Goal: Task Accomplishment & Management: Use online tool/utility

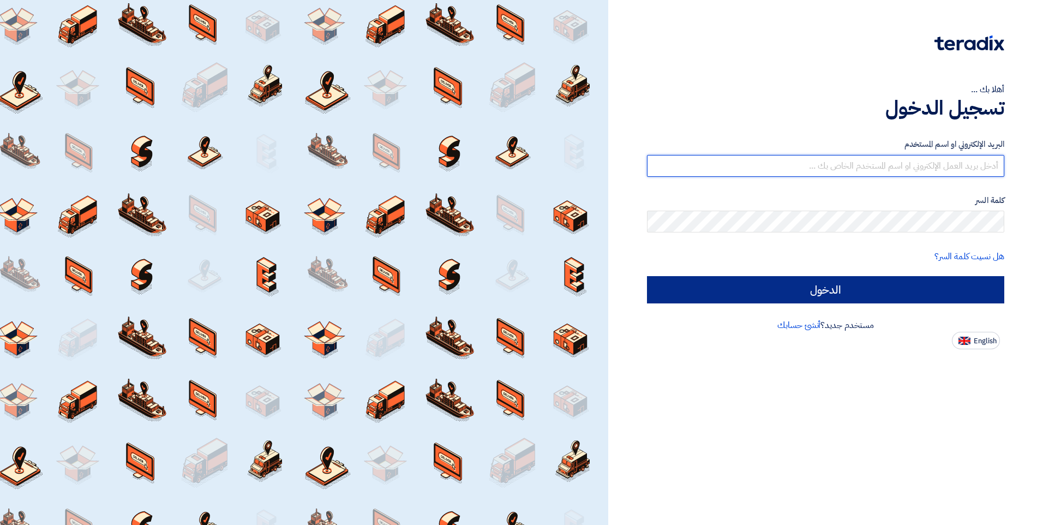
type input "inas.a@elbassiouni.com"
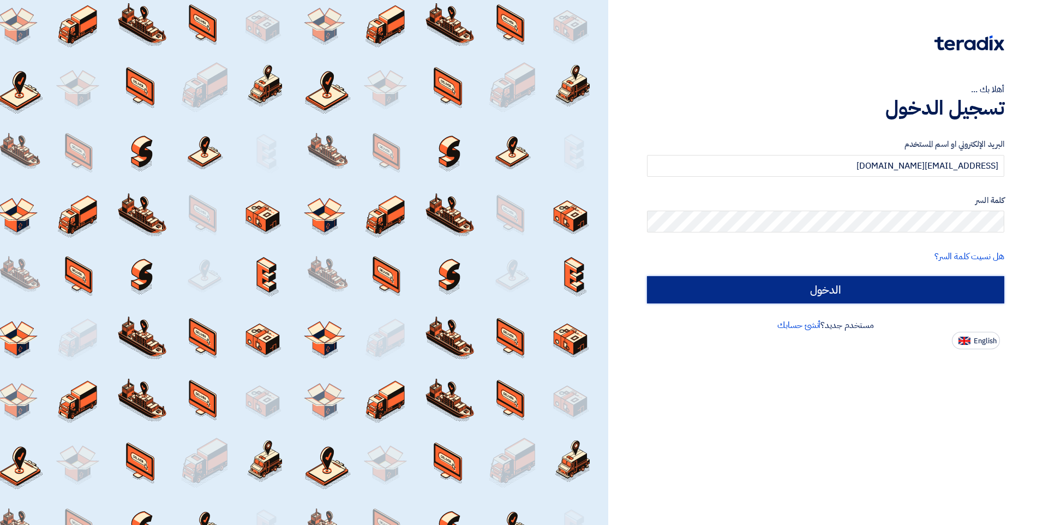
click at [862, 294] on input "الدخول" at bounding box center [825, 289] width 357 height 27
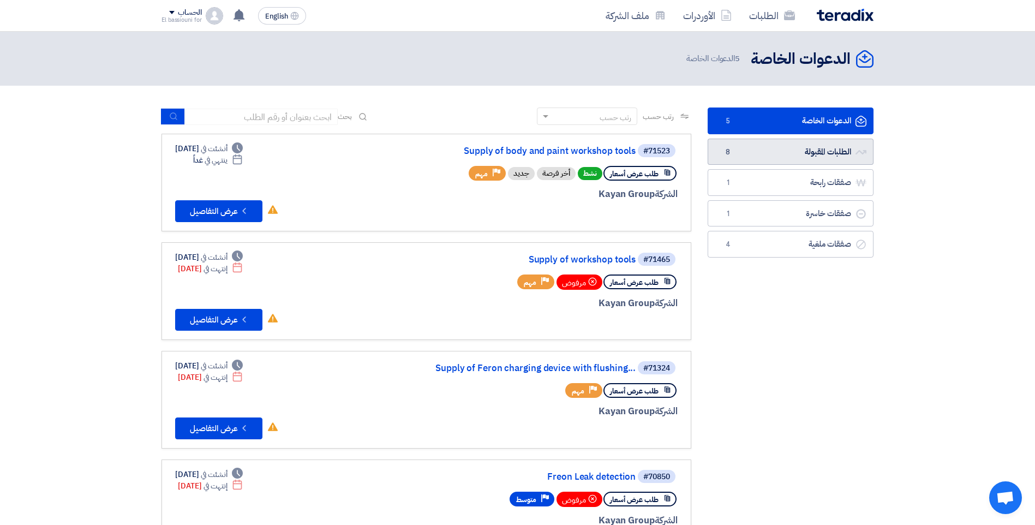
click at [814, 153] on link "الطلبات المقبولة الطلبات المقبولة 8" at bounding box center [791, 152] width 166 height 27
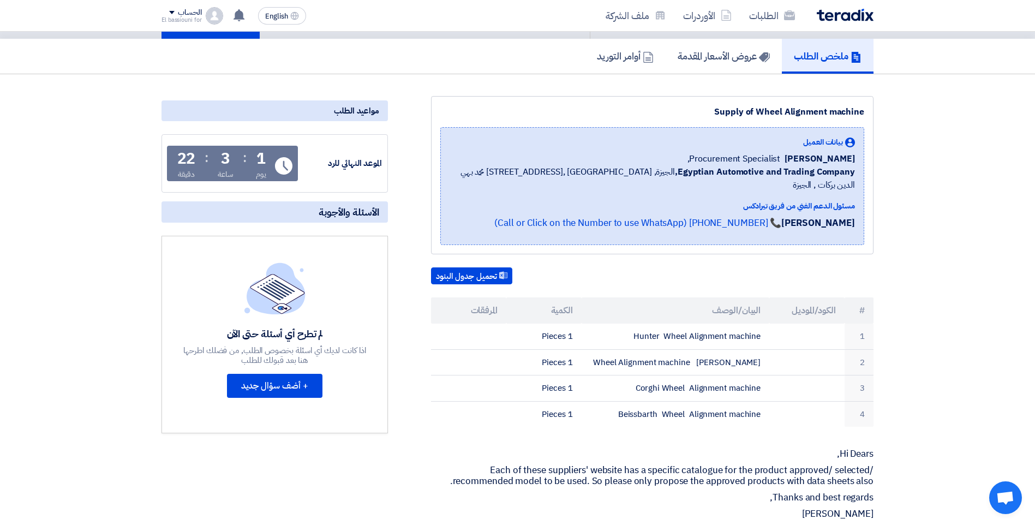
scroll to position [52, 0]
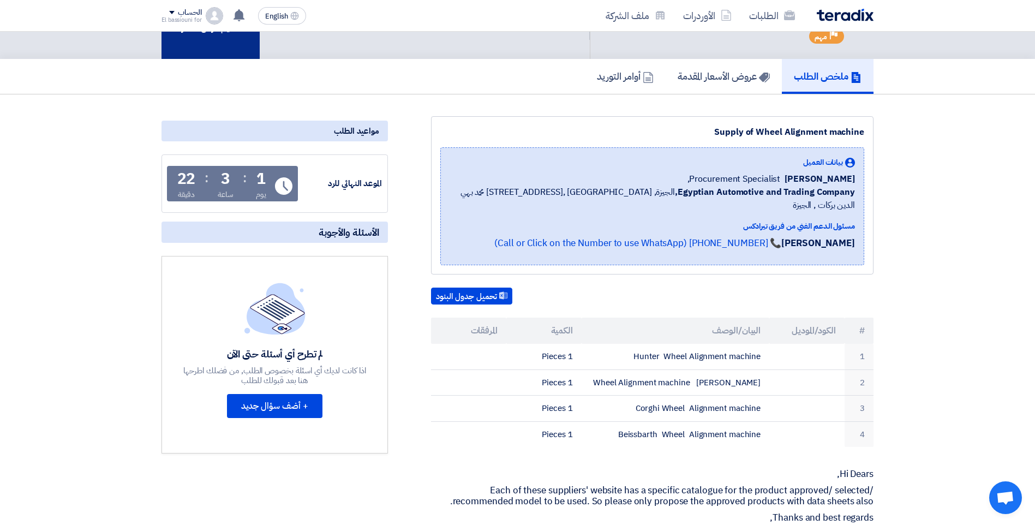
click at [227, 42] on div "تقديم عرض أسعار" at bounding box center [210, 19] width 98 height 79
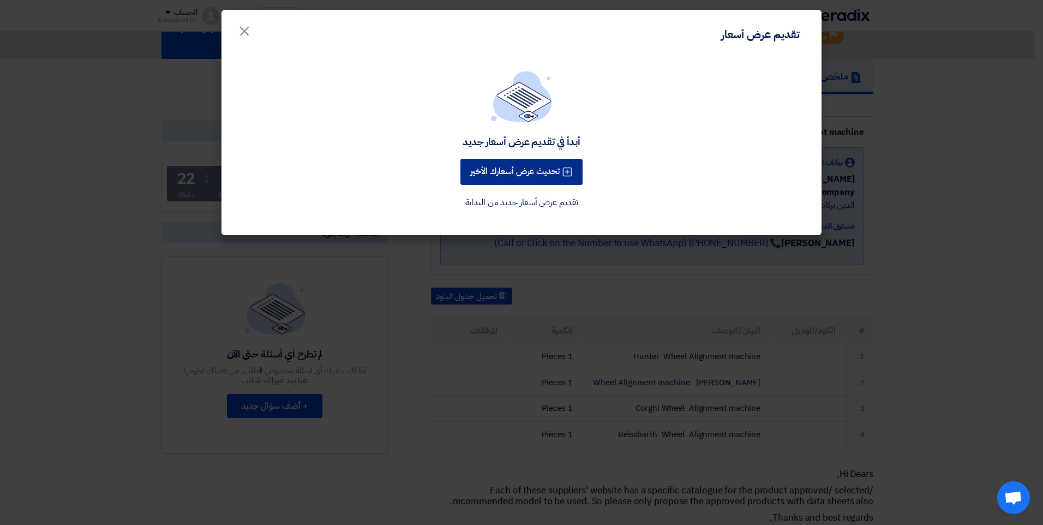
click at [526, 168] on button "تحديث عرض أسعارك الأخير" at bounding box center [521, 172] width 122 height 26
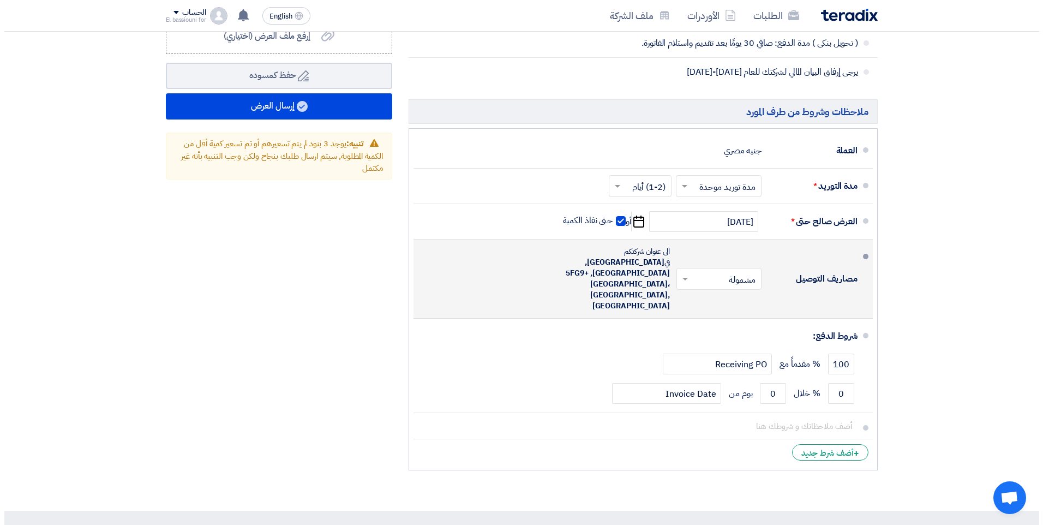
scroll to position [793, 0]
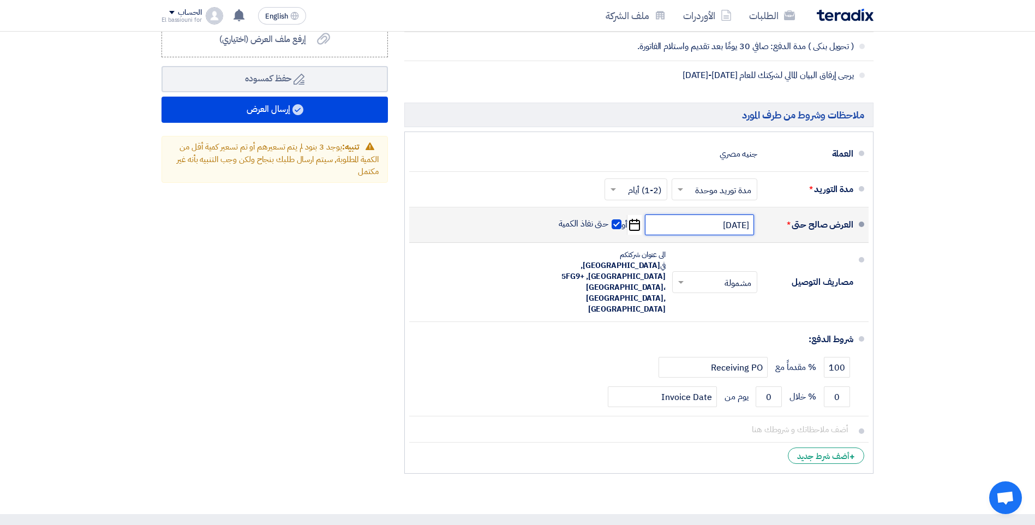
click at [724, 227] on input "[DATE]" at bounding box center [699, 224] width 109 height 21
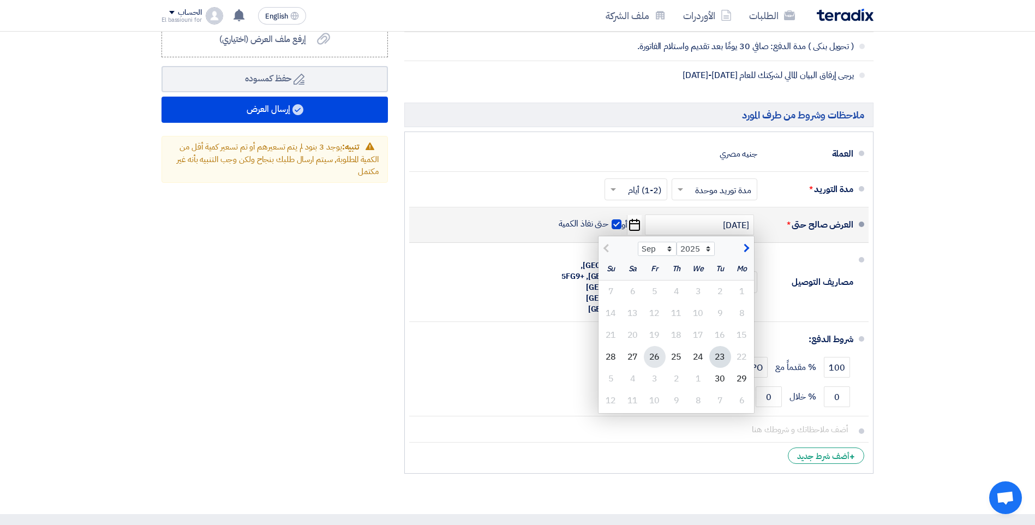
click at [659, 356] on div "26" at bounding box center [655, 357] width 22 height 22
type input "[DATE]"
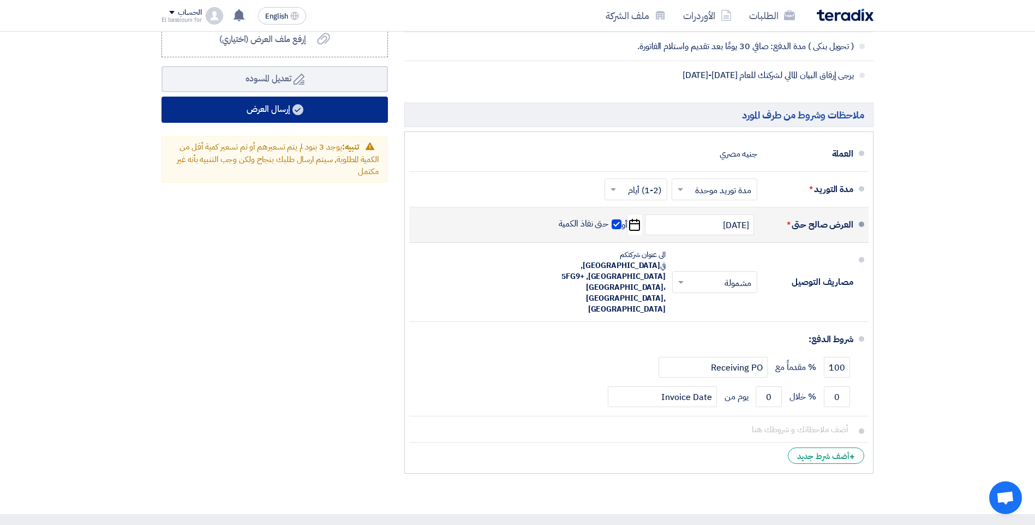
click at [319, 111] on button "إرسال العرض" at bounding box center [274, 110] width 226 height 26
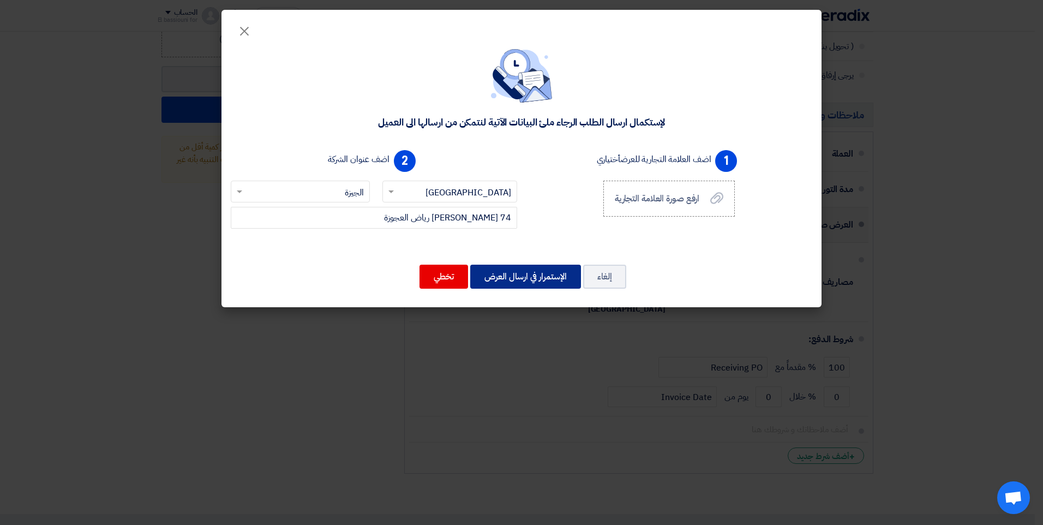
click at [533, 274] on button "الإستمرار في ارسال العرض" at bounding box center [525, 277] width 111 height 24
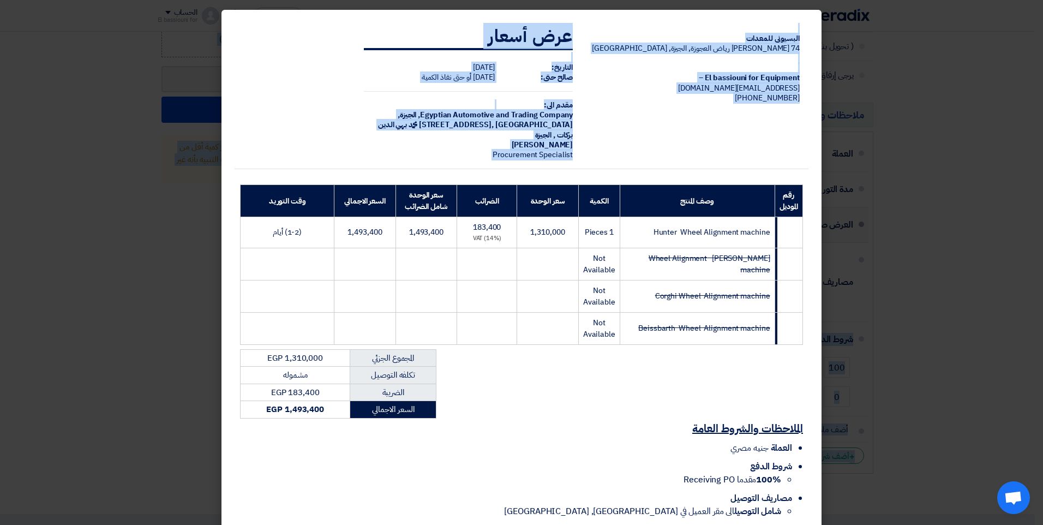
drag, startPoint x: 1042, startPoint y: 267, endPoint x: 1042, endPoint y: 313, distance: 46.4
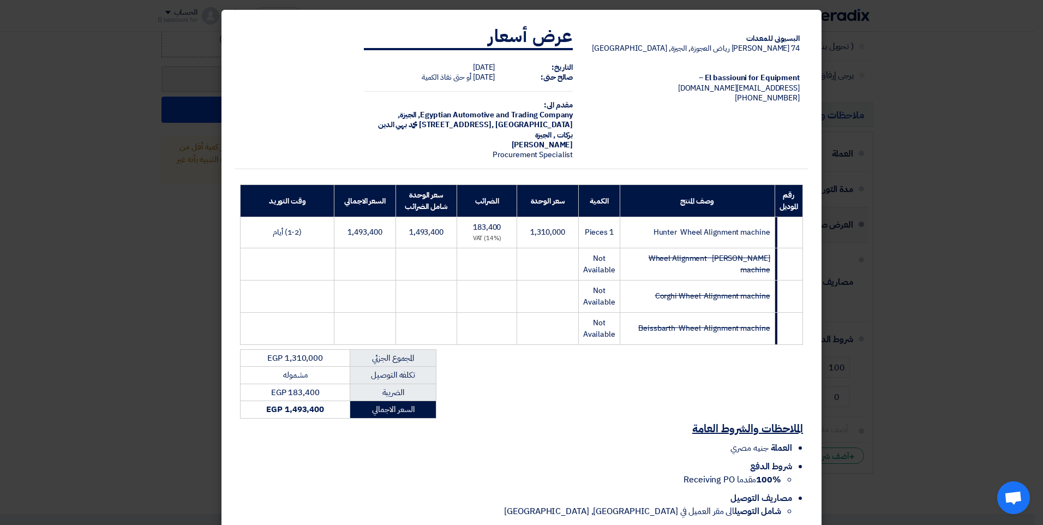
click at [640, 371] on div "البسيونى للمعدات 74 [PERSON_NAME] رياض العجوزة, الجيزة, [GEOGRAPHIC_DATA] El ba…" at bounding box center [522, 270] width 574 height 510
drag, startPoint x: 398, startPoint y: 507, endPoint x: 404, endPoint y: 494, distance: 14.7
click at [404, 494] on div "الملاحظات والشروط العامة العملة جنيه مصري شروط الدفع 100% مقدما Receiving PO مص…" at bounding box center [522, 471] width 574 height 107
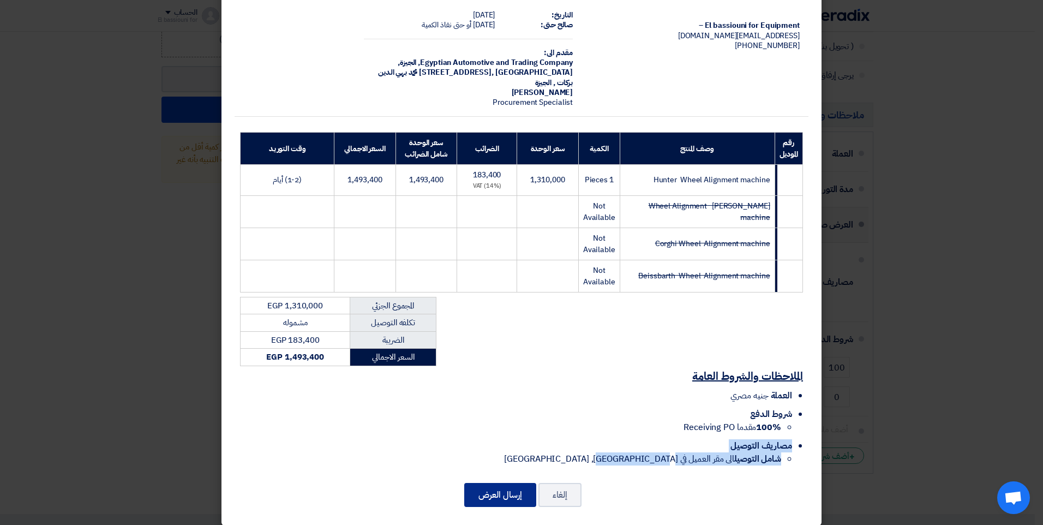
click at [510, 488] on button "إرسال العرض" at bounding box center [500, 495] width 72 height 24
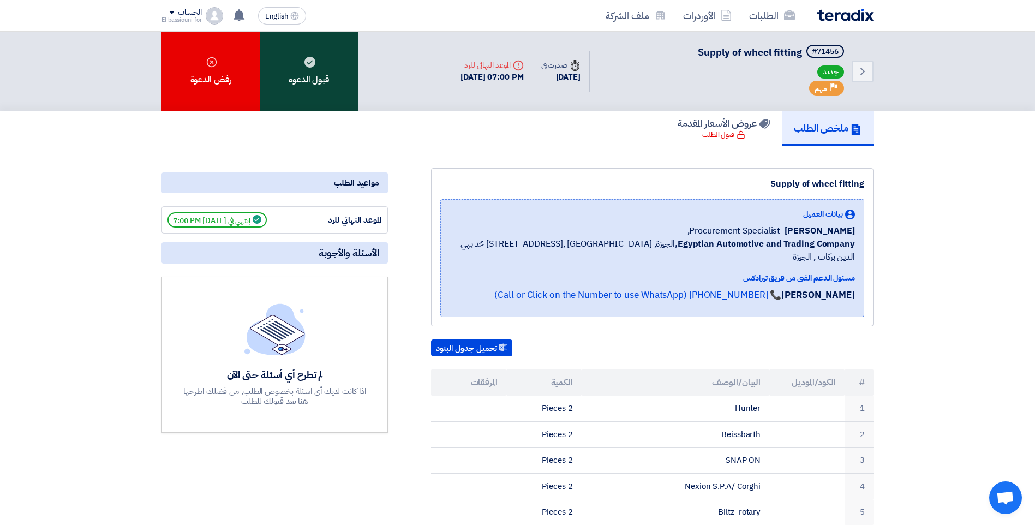
click at [315, 73] on div "قبول الدعوه" at bounding box center [309, 71] width 98 height 79
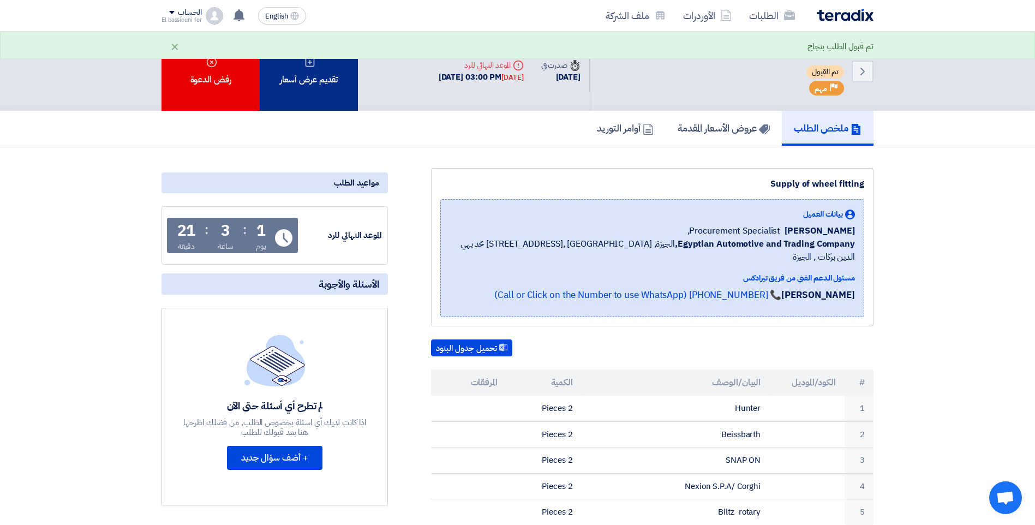
click at [304, 65] on div "تقديم عرض أسعار" at bounding box center [309, 71] width 98 height 79
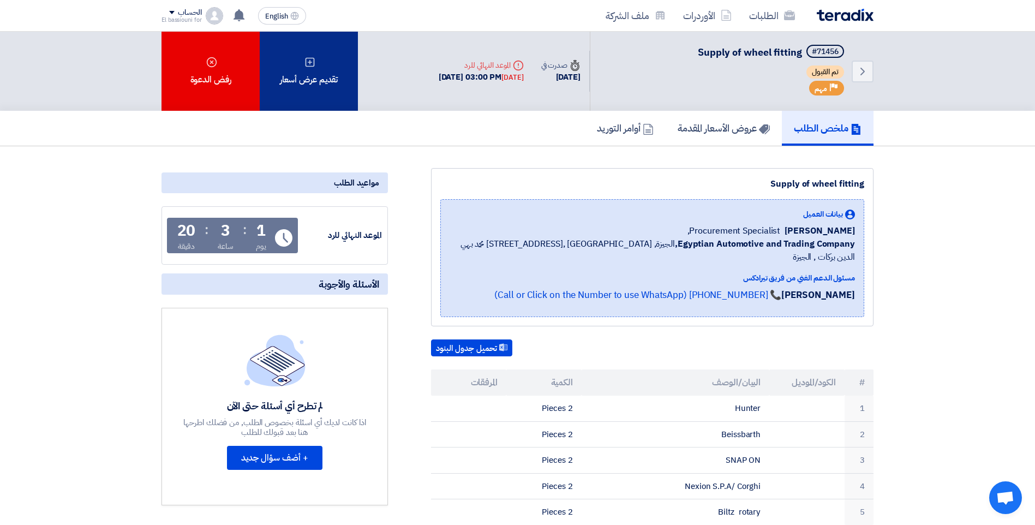
click at [322, 83] on div "تقديم عرض أسعار" at bounding box center [309, 71] width 98 height 79
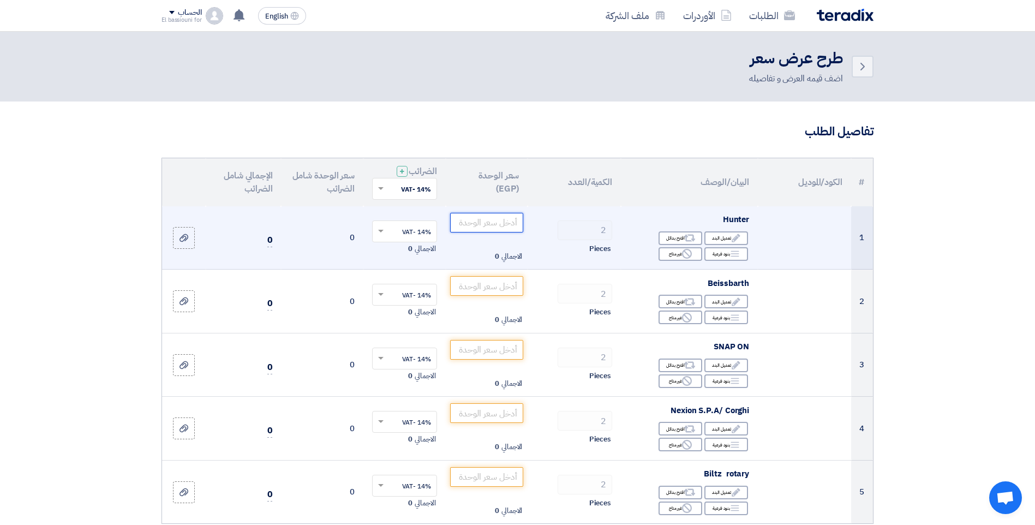
click at [458, 220] on input "number" at bounding box center [487, 223] width 74 height 20
type input "1225000"
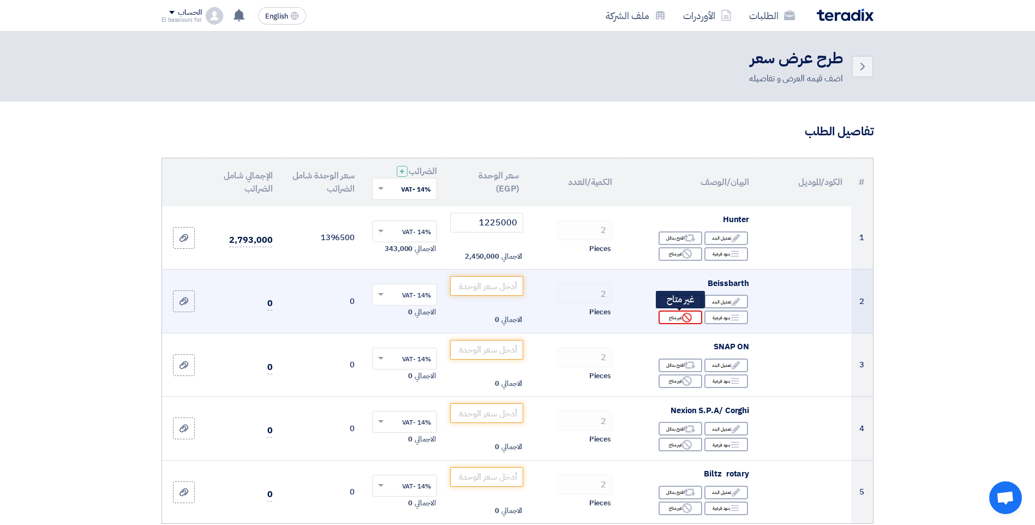
click at [672, 321] on div "Reject غير متاح" at bounding box center [680, 317] width 44 height 14
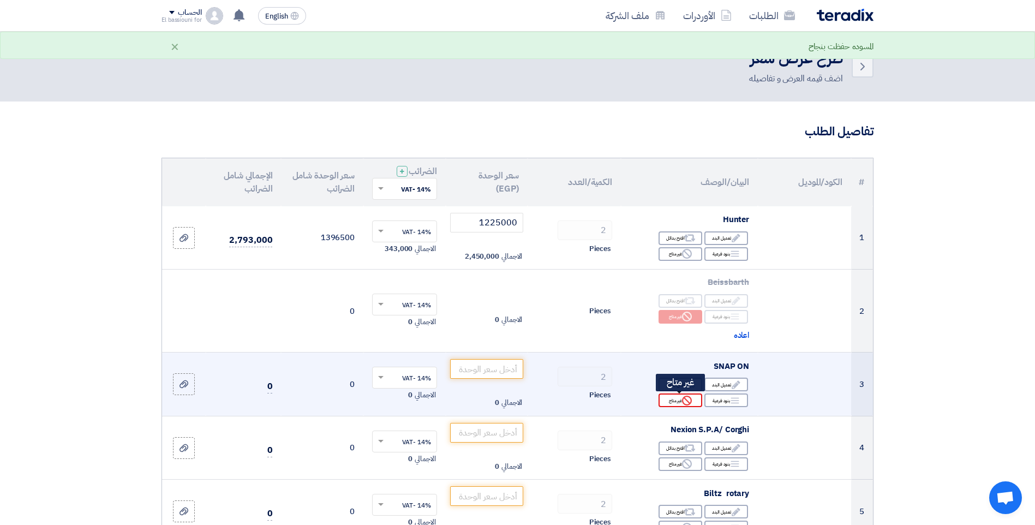
click at [685, 403] on icon "Reject" at bounding box center [687, 401] width 10 height 10
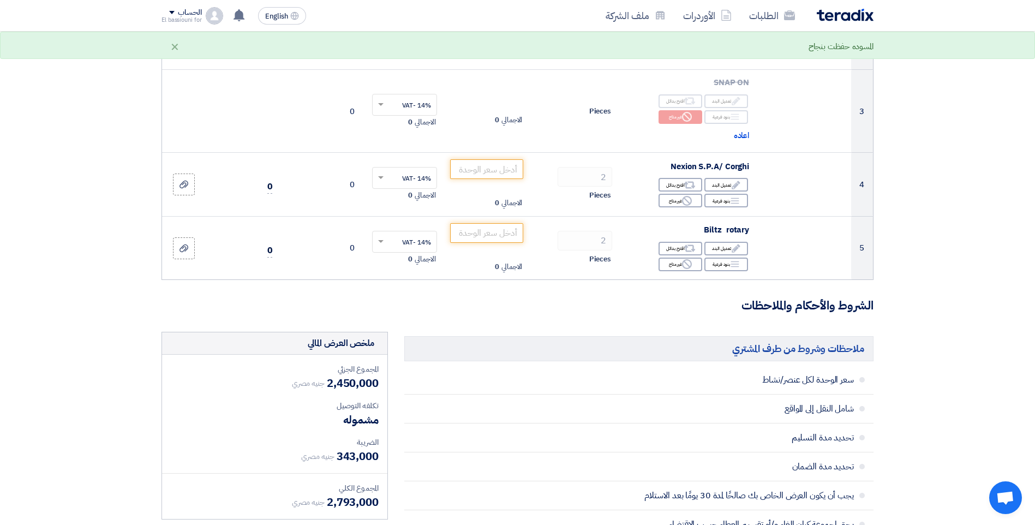
scroll to position [284, 0]
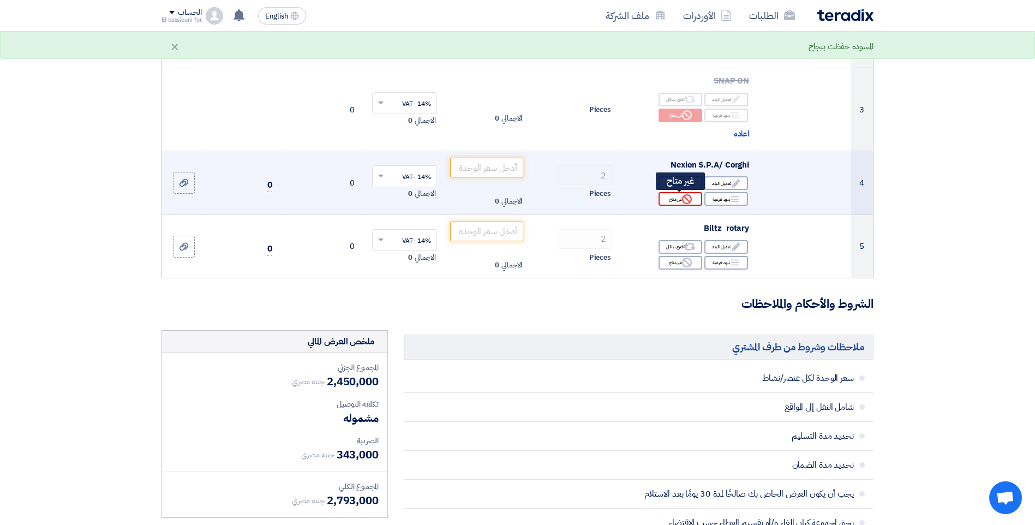
drag, startPoint x: 666, startPoint y: 201, endPoint x: 680, endPoint y: 229, distance: 30.7
click at [666, 201] on div "Reject غير متاح" at bounding box center [680, 199] width 44 height 14
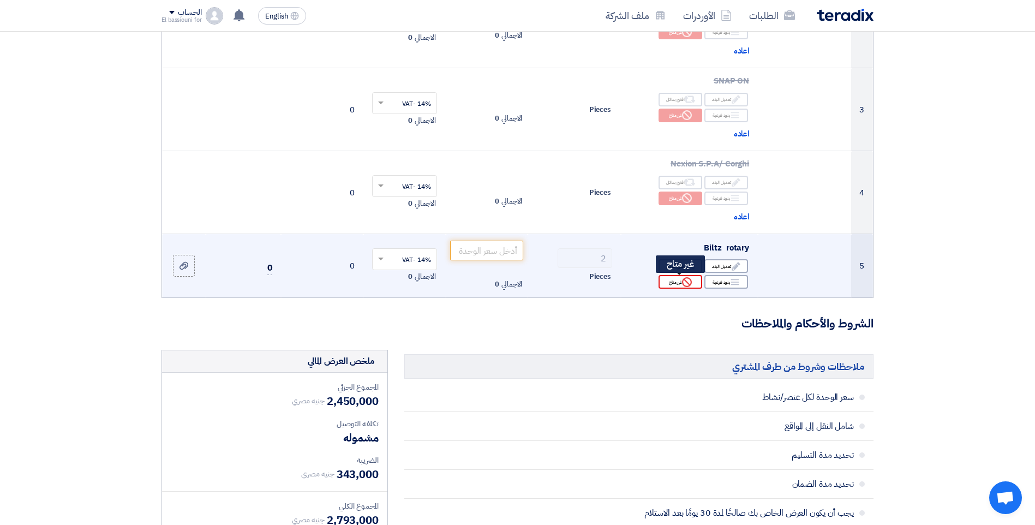
click at [680, 282] on div "Reject غير متاح" at bounding box center [680, 282] width 44 height 14
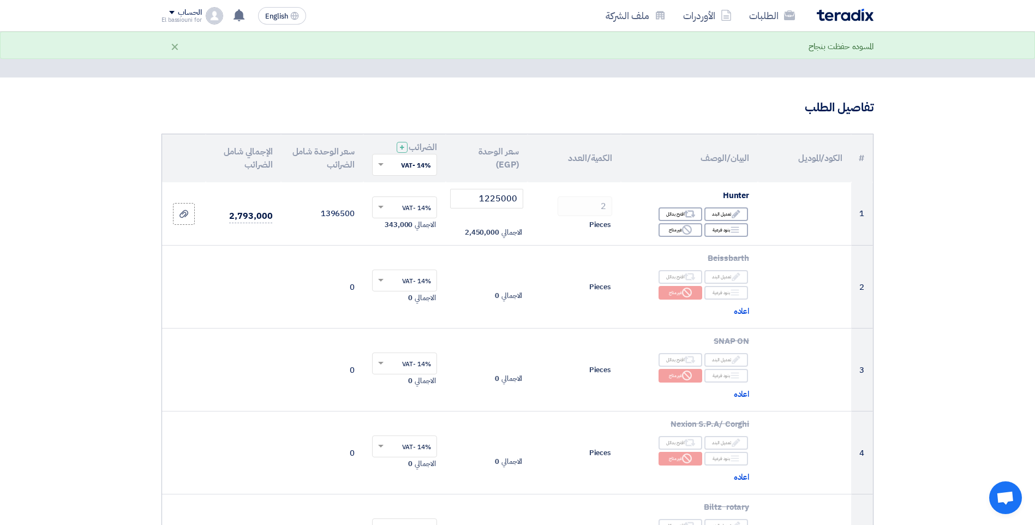
scroll to position [0, 0]
